Goal: Information Seeking & Learning: Learn about a topic

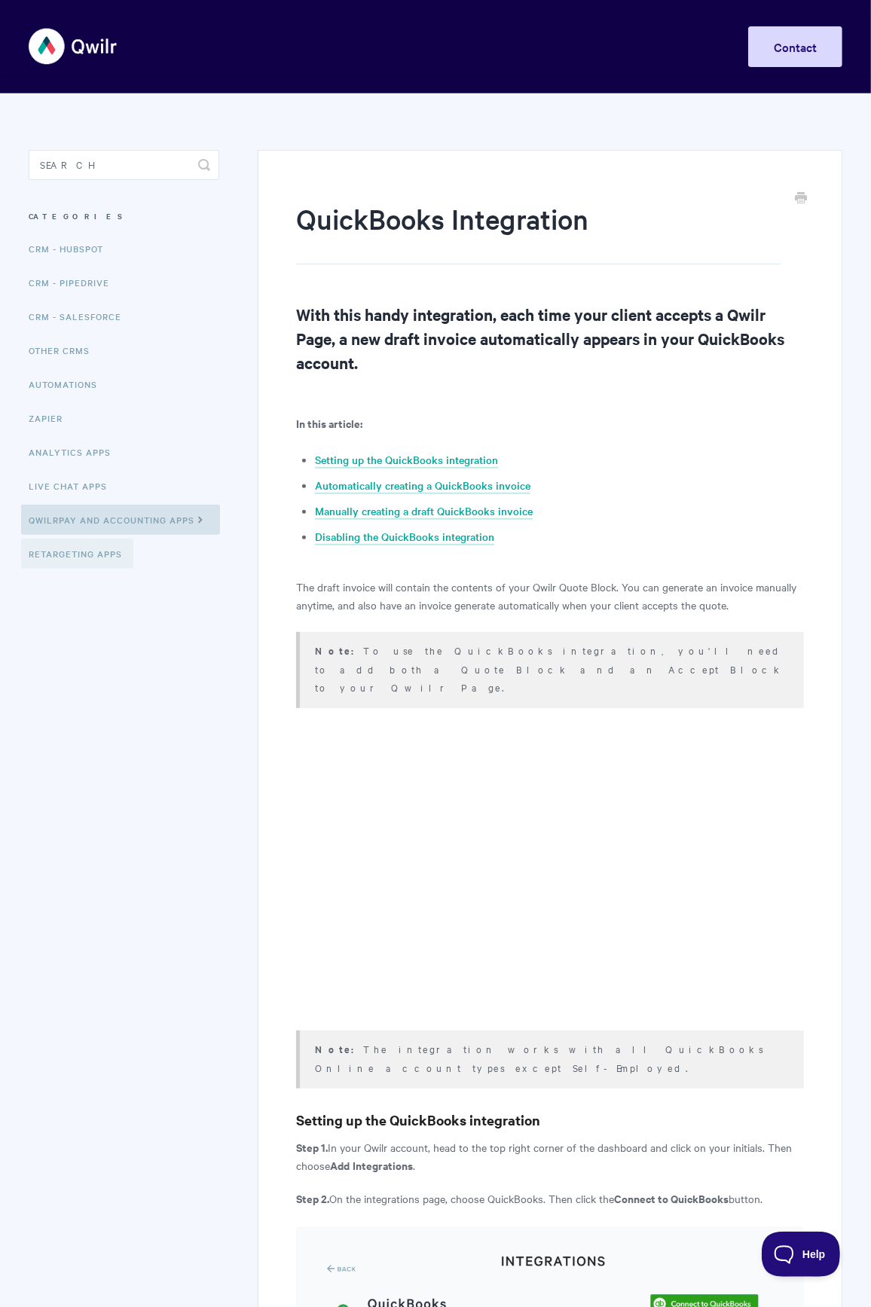
click at [75, 555] on link "Retargeting Apps" at bounding box center [77, 554] width 112 height 30
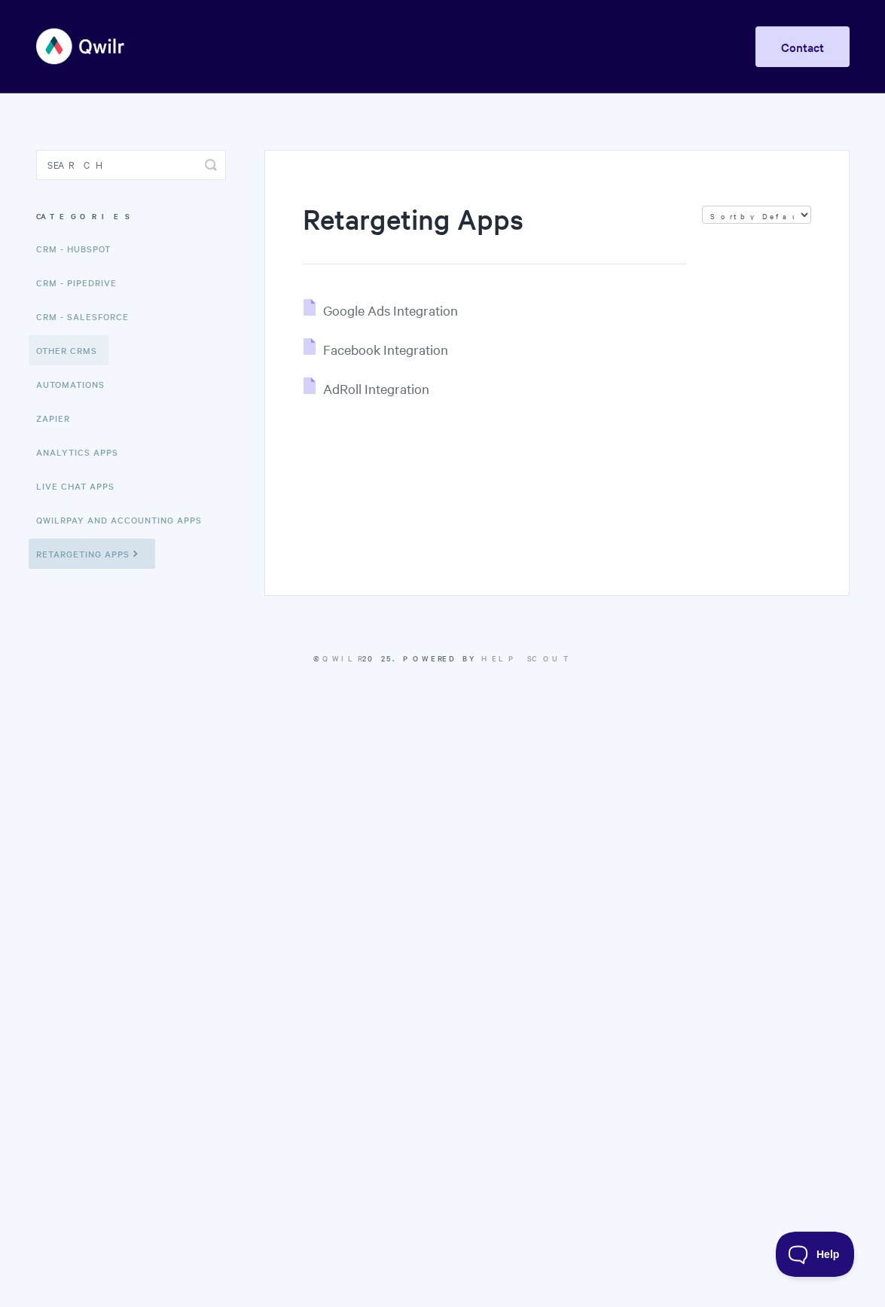
click at [41, 344] on link "Other CRMs" at bounding box center [69, 350] width 80 height 30
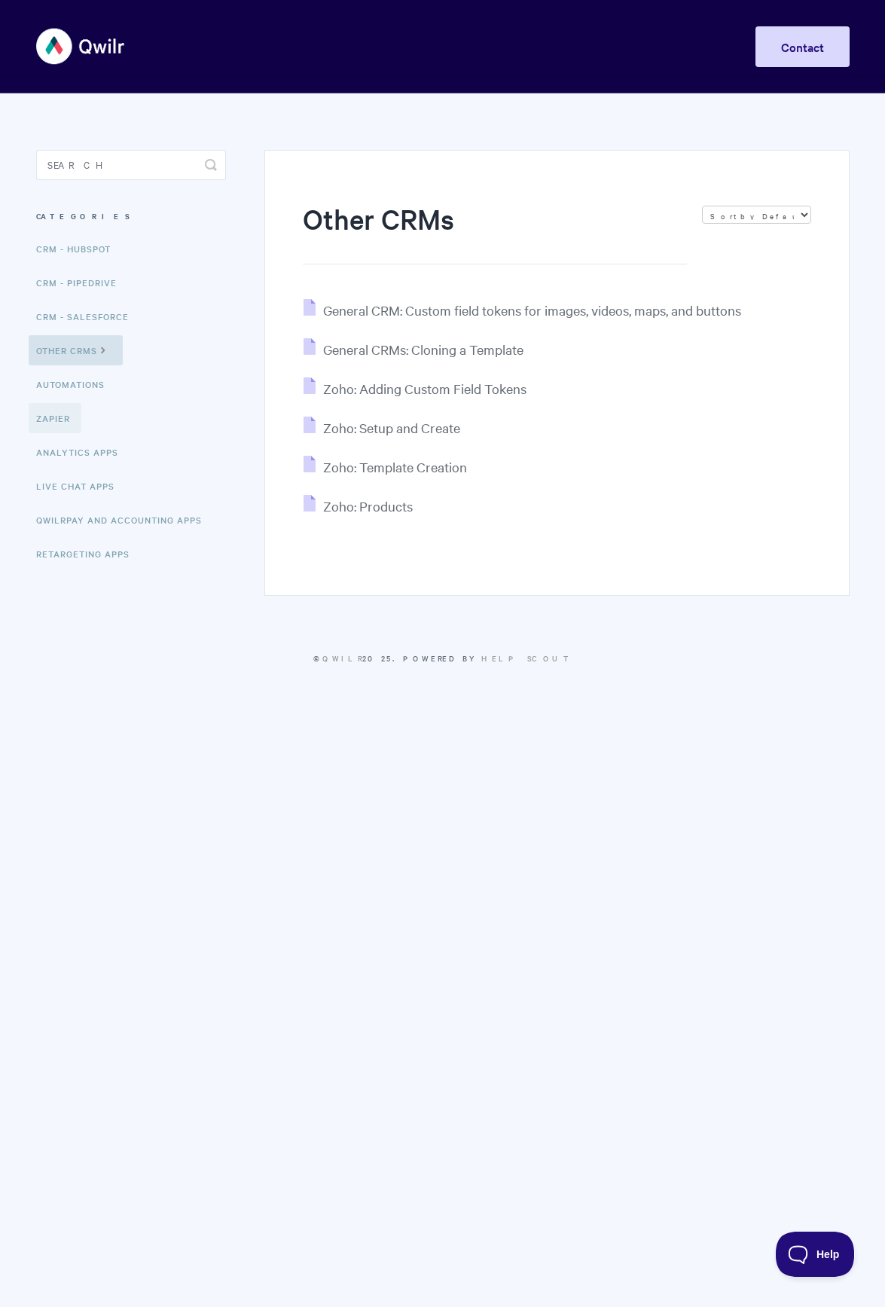
click at [38, 421] on link "Zapier" at bounding box center [55, 418] width 53 height 30
